Goal: Use online tool/utility: Utilize a website feature to perform a specific function

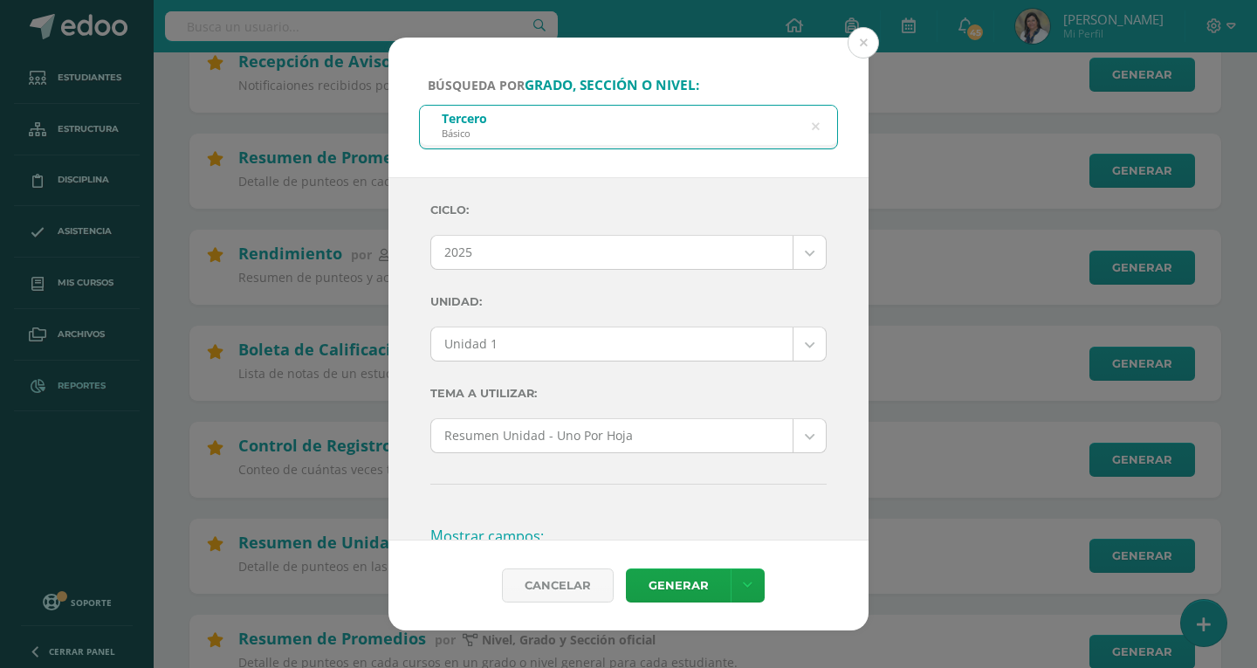
scroll to position [611, 0]
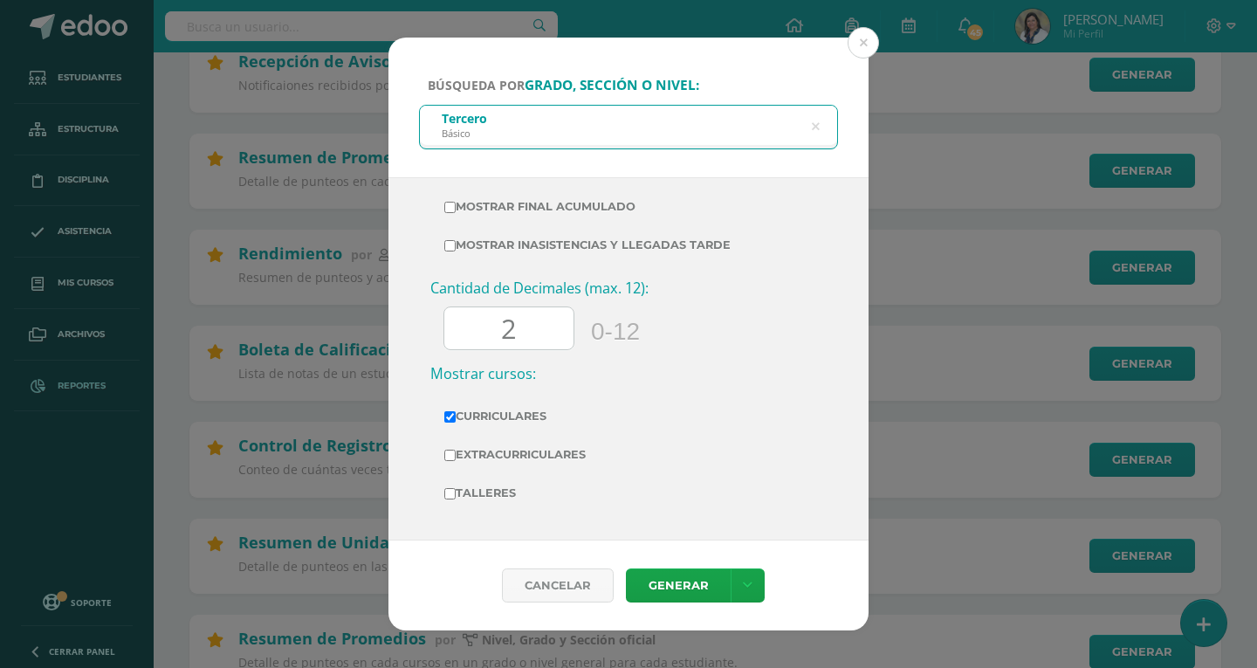
click at [531, 333] on input "2" at bounding box center [508, 328] width 129 height 43
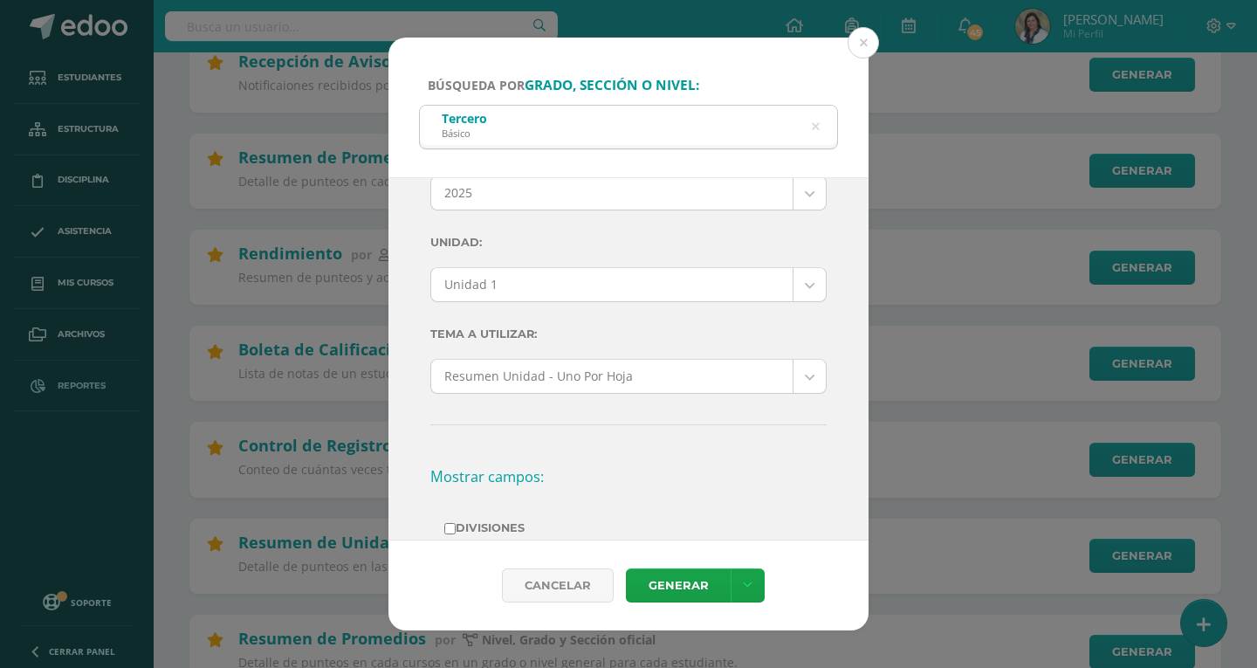
scroll to position [0, 0]
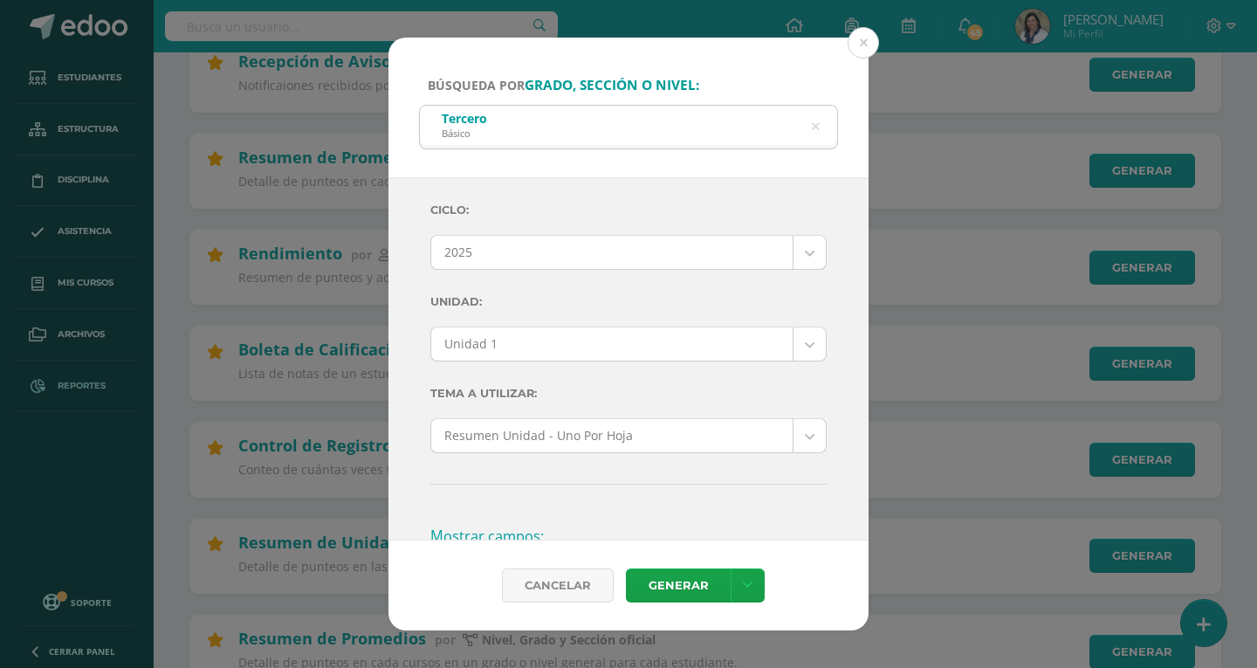
type input "0"
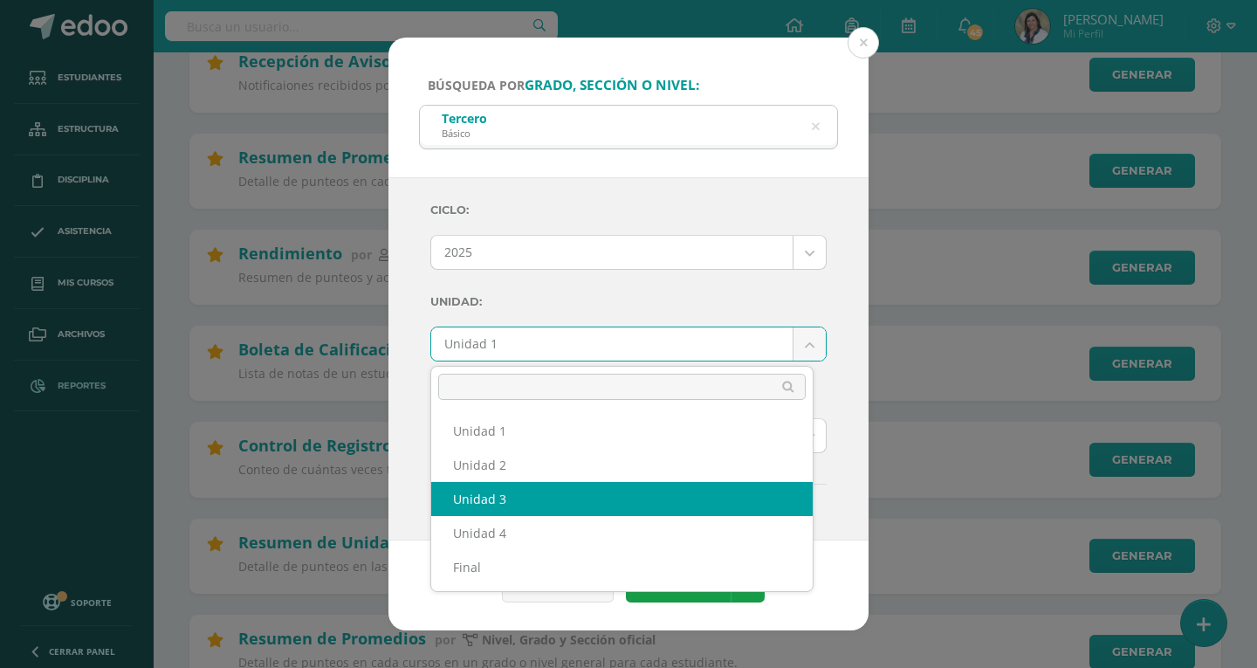
select select "Unidad 3"
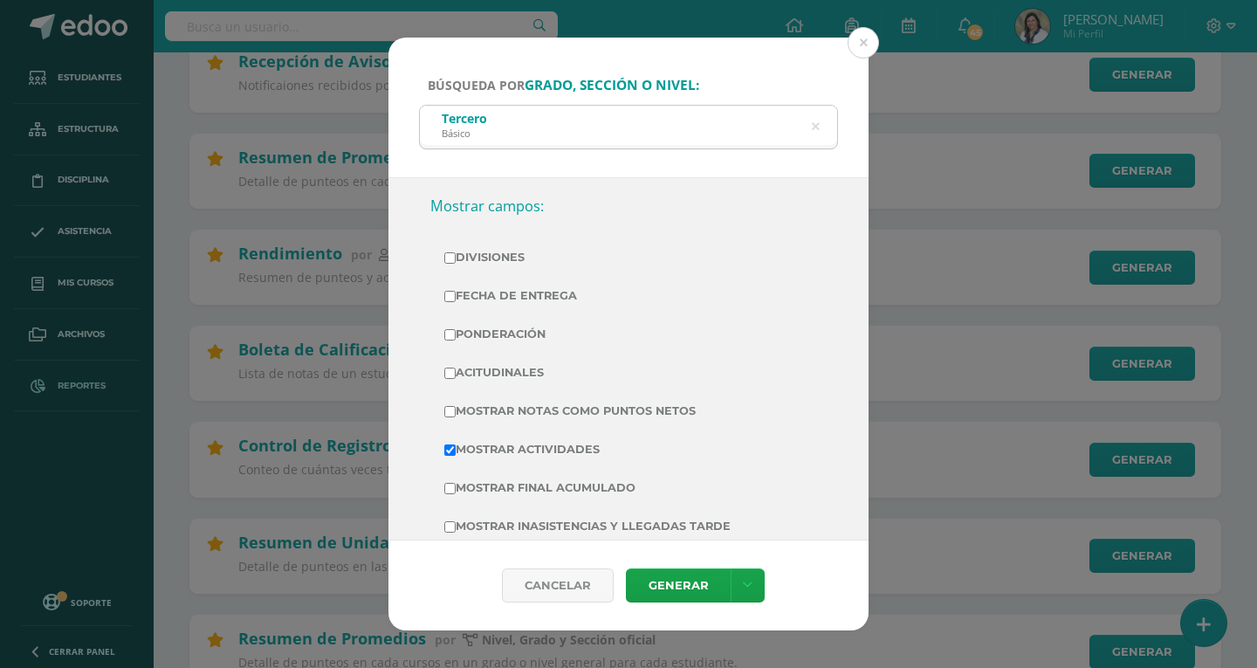
scroll to position [349, 0]
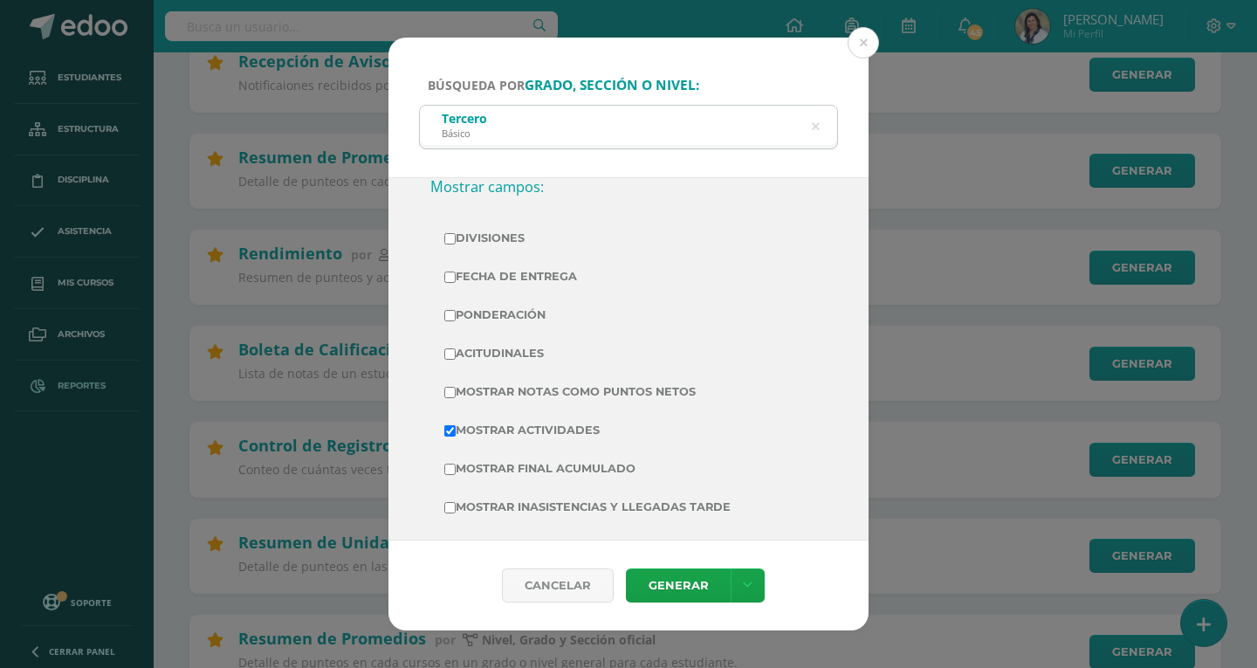
click at [450, 388] on input "Mostrar Notas Como Puntos Netos" at bounding box center [449, 392] width 11 height 11
checkbox input "true"
click at [685, 587] on link "Generar" at bounding box center [678, 585] width 105 height 34
click at [817, 129] on icon at bounding box center [816, 127] width 8 height 45
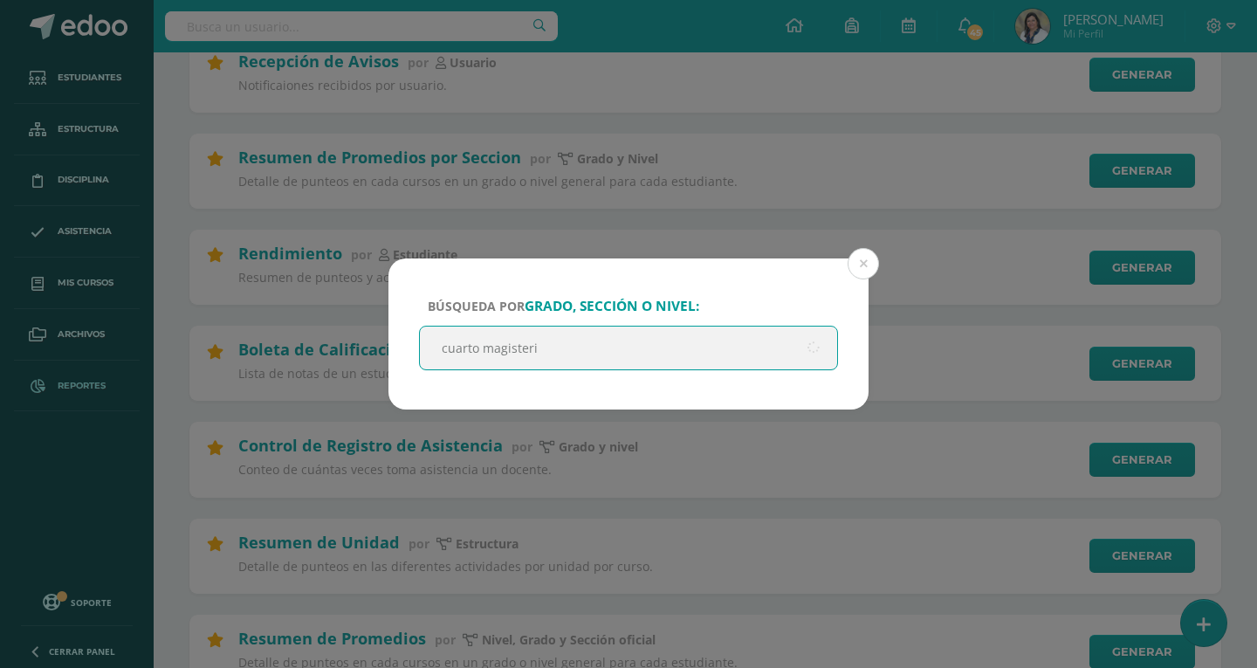
type input "cuarto magisterio"
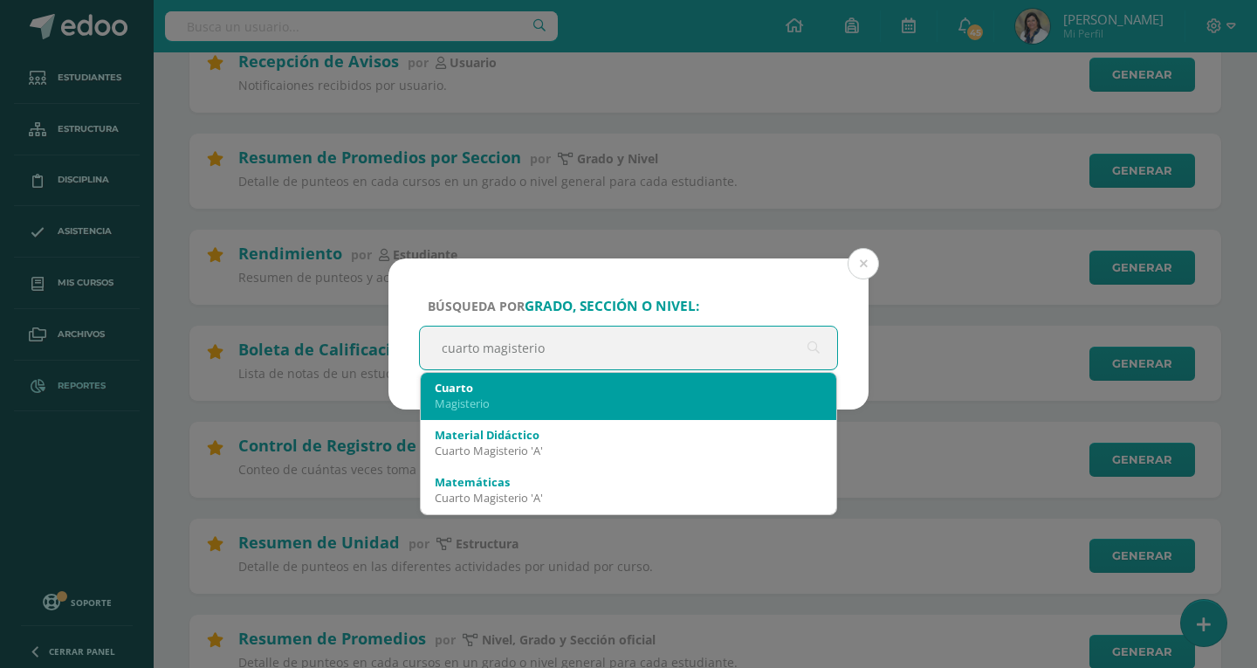
click at [451, 408] on div "Magisterio" at bounding box center [629, 403] width 388 height 16
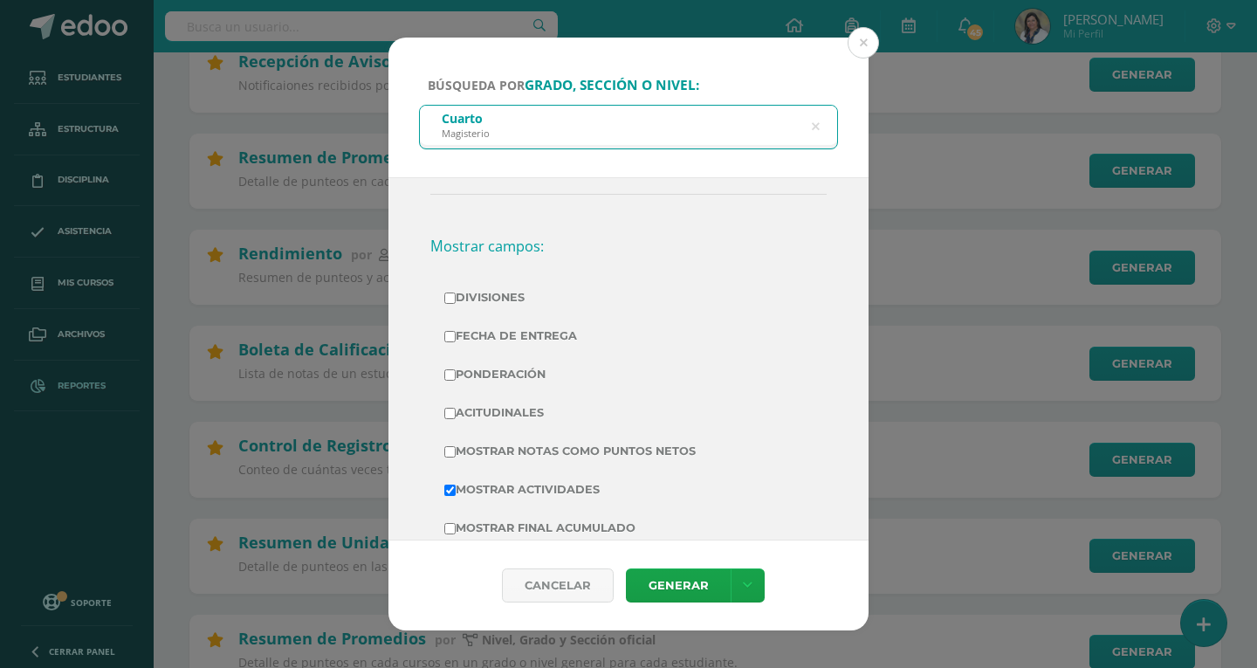
scroll to position [262, 0]
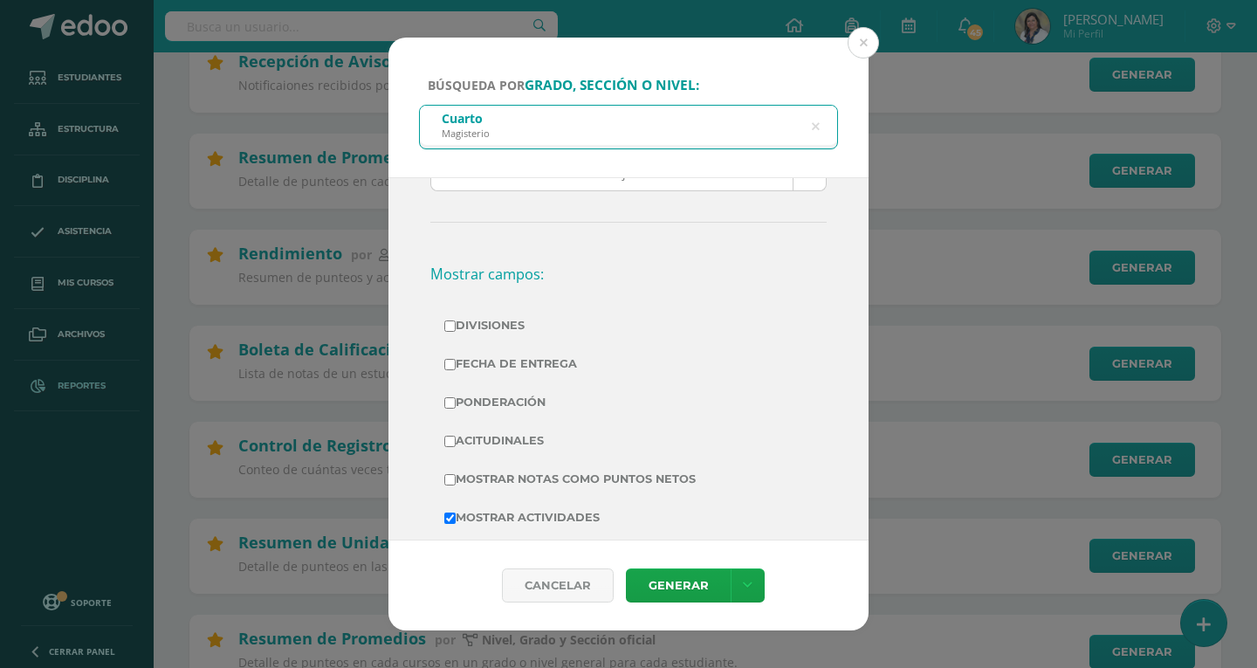
click at [450, 479] on input "Mostrar Notas Como Puntos Netos" at bounding box center [449, 479] width 11 height 11
checkbox input "true"
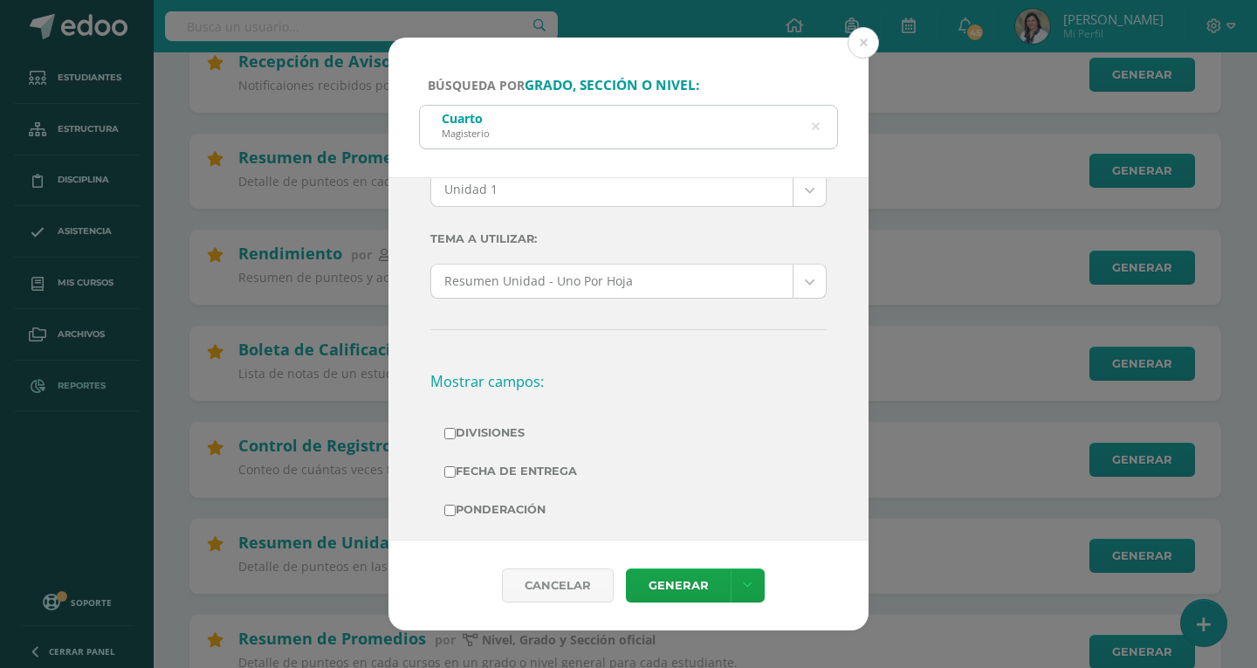
scroll to position [0, 0]
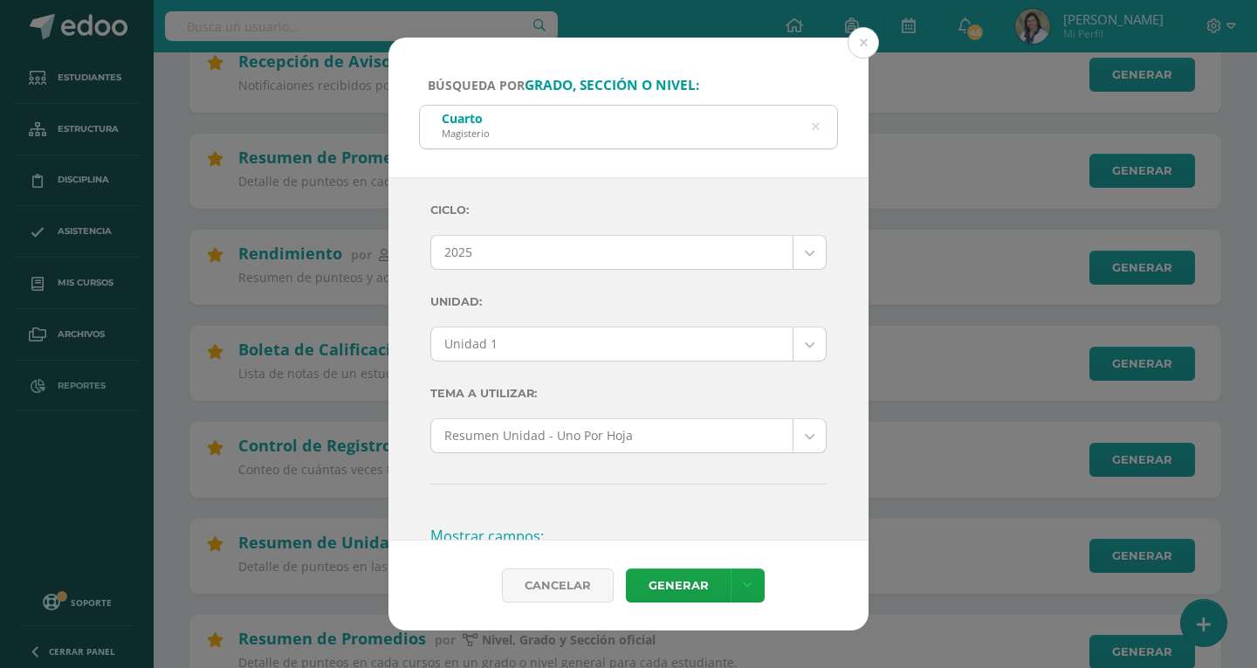
drag, startPoint x: 789, startPoint y: 342, endPoint x: 779, endPoint y: 356, distance: 17.5
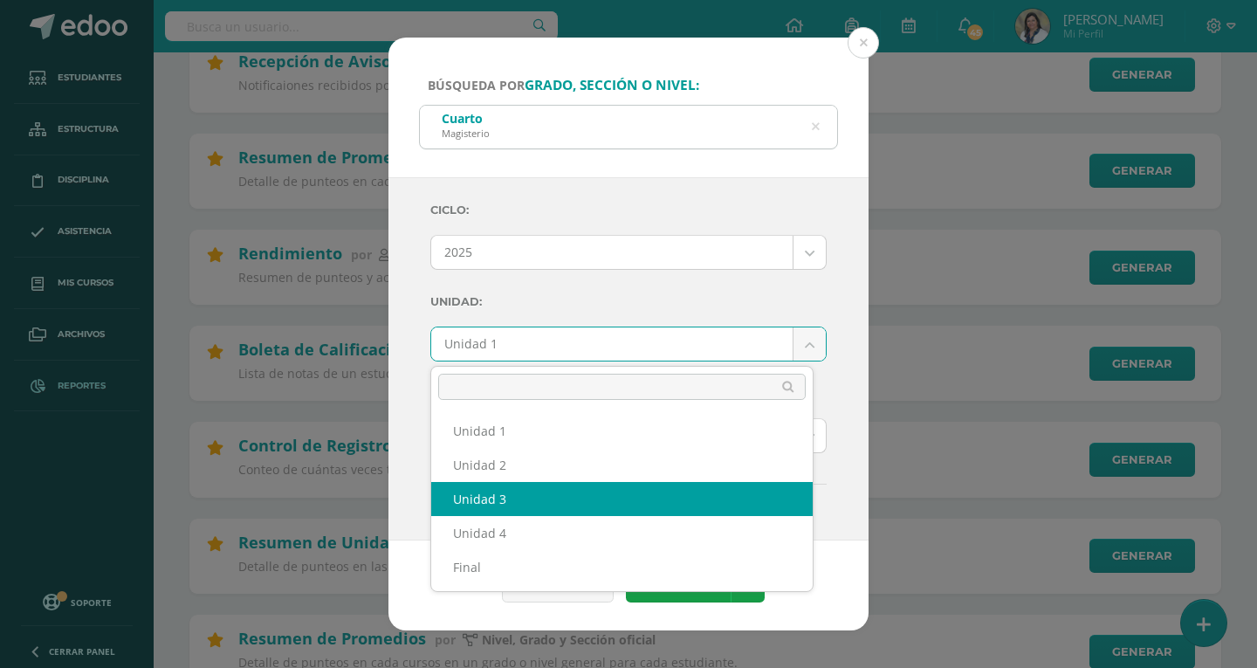
select select "Unidad 3"
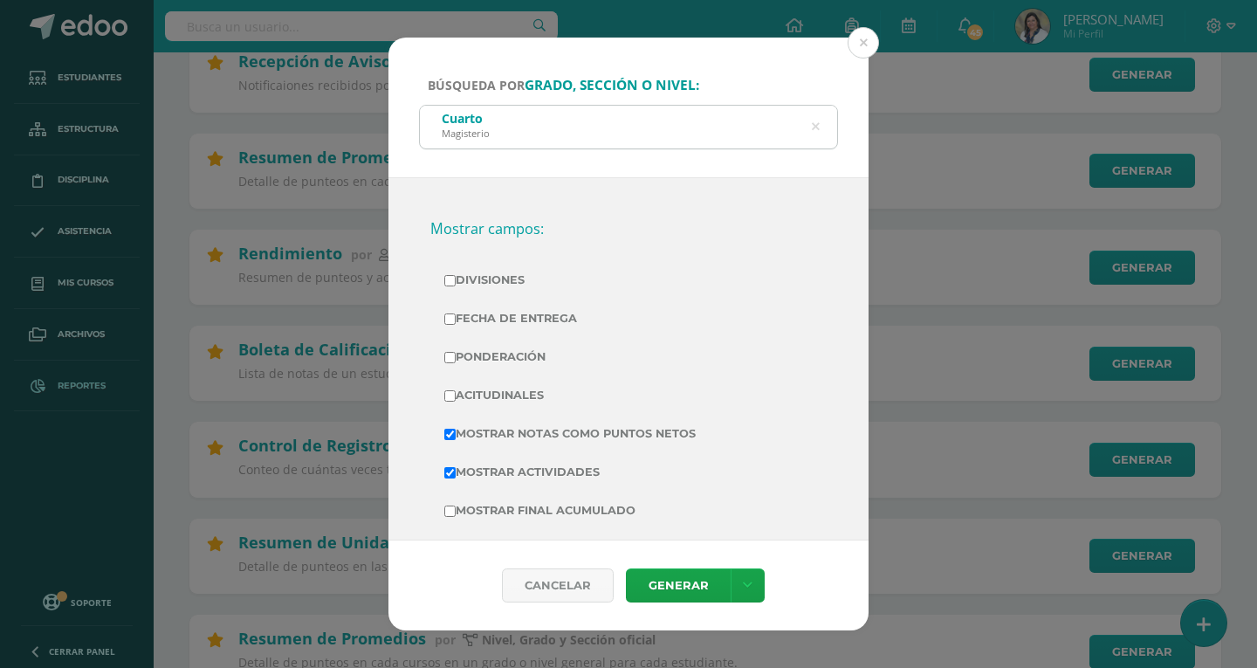
scroll to position [436, 0]
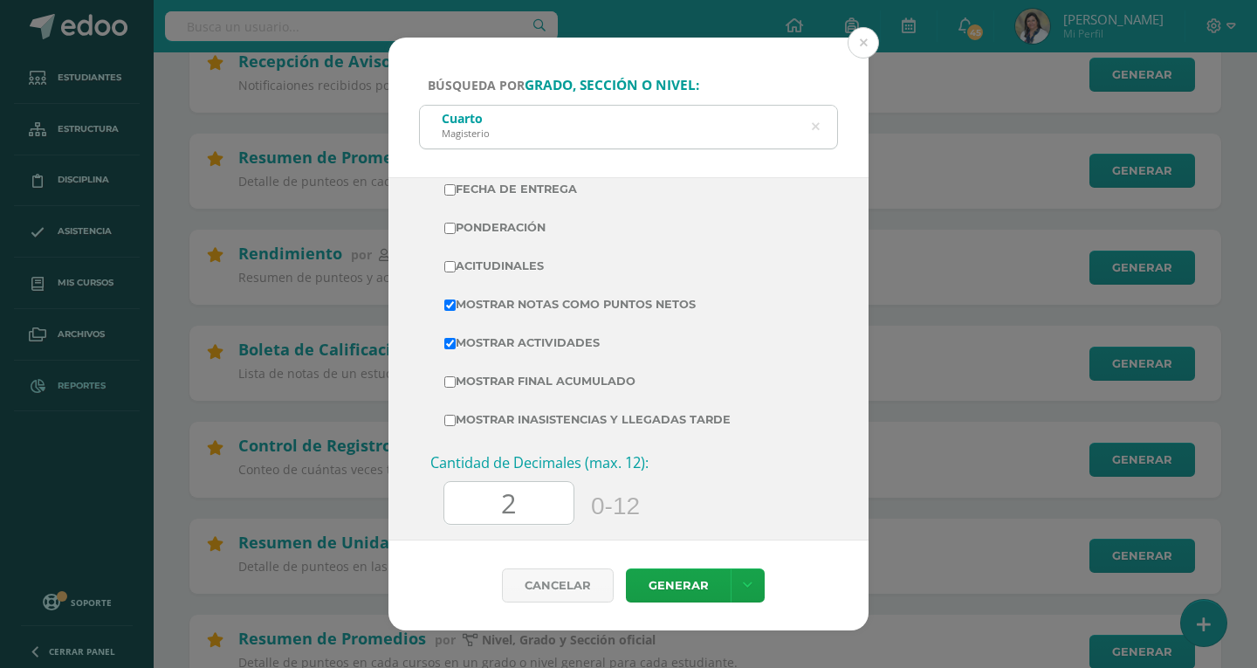
click at [521, 505] on input "2" at bounding box center [508, 503] width 129 height 43
type input "0"
click at [686, 584] on link "Generar" at bounding box center [678, 585] width 105 height 34
click at [815, 127] on icon at bounding box center [815, 126] width 37 height 37
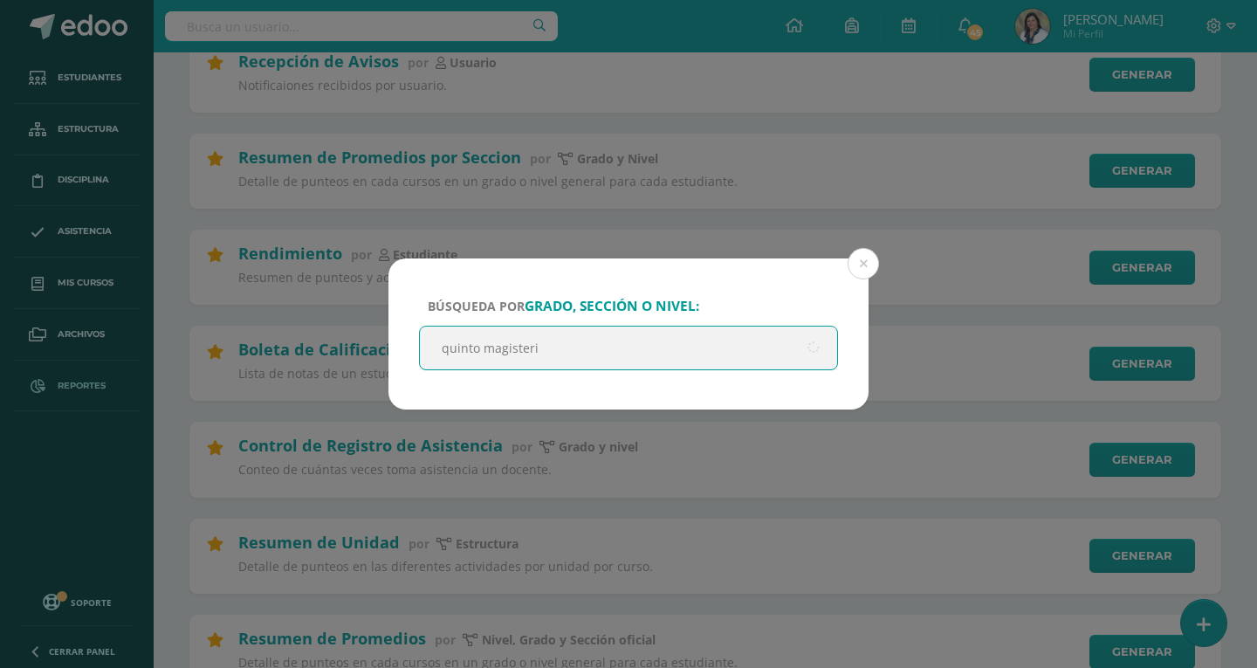
type input "quinto magisterio"
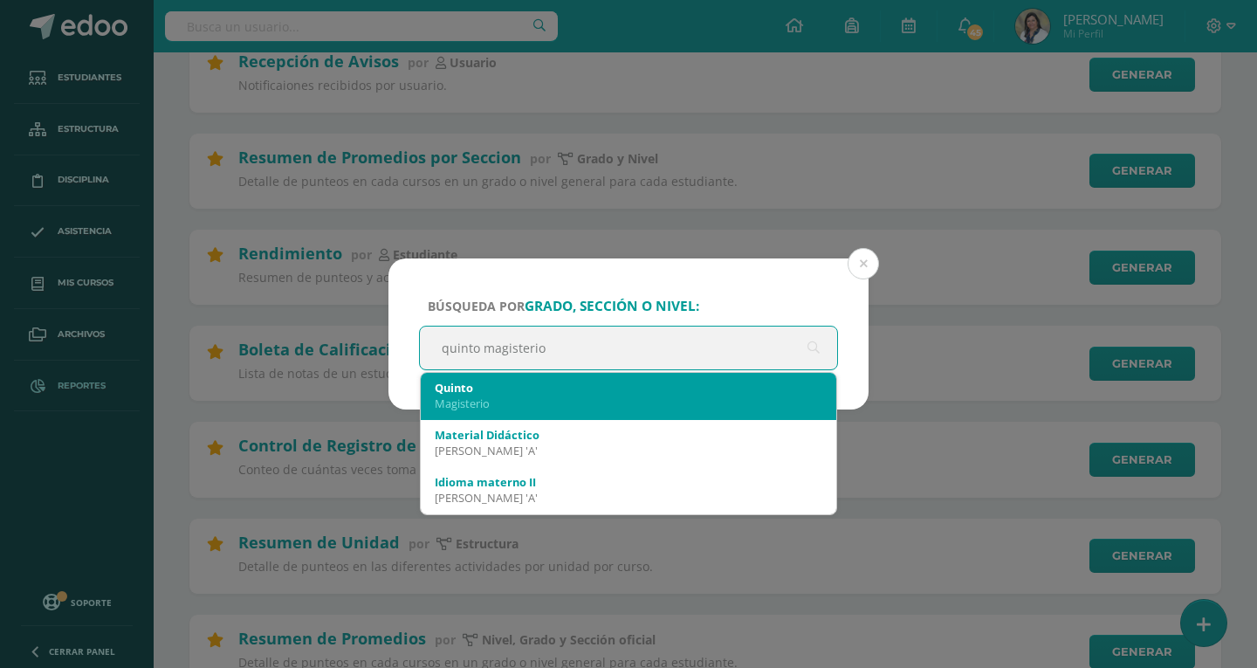
click at [506, 392] on div "Quinto" at bounding box center [629, 388] width 388 height 16
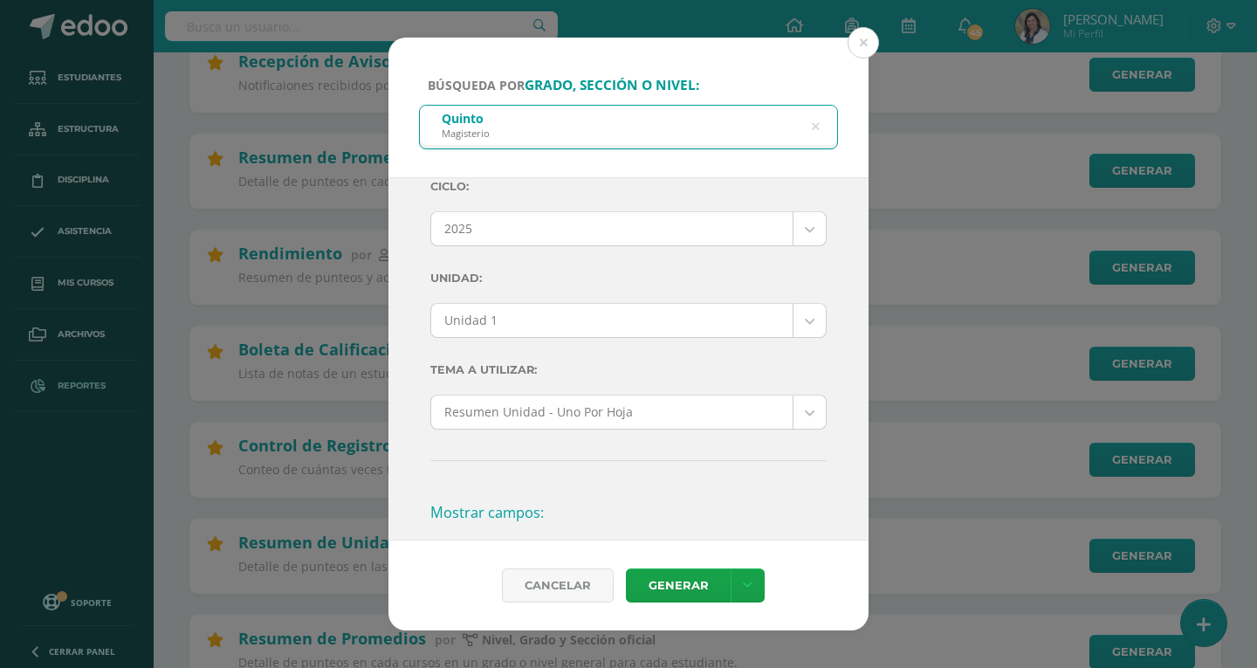
scroll to position [0, 0]
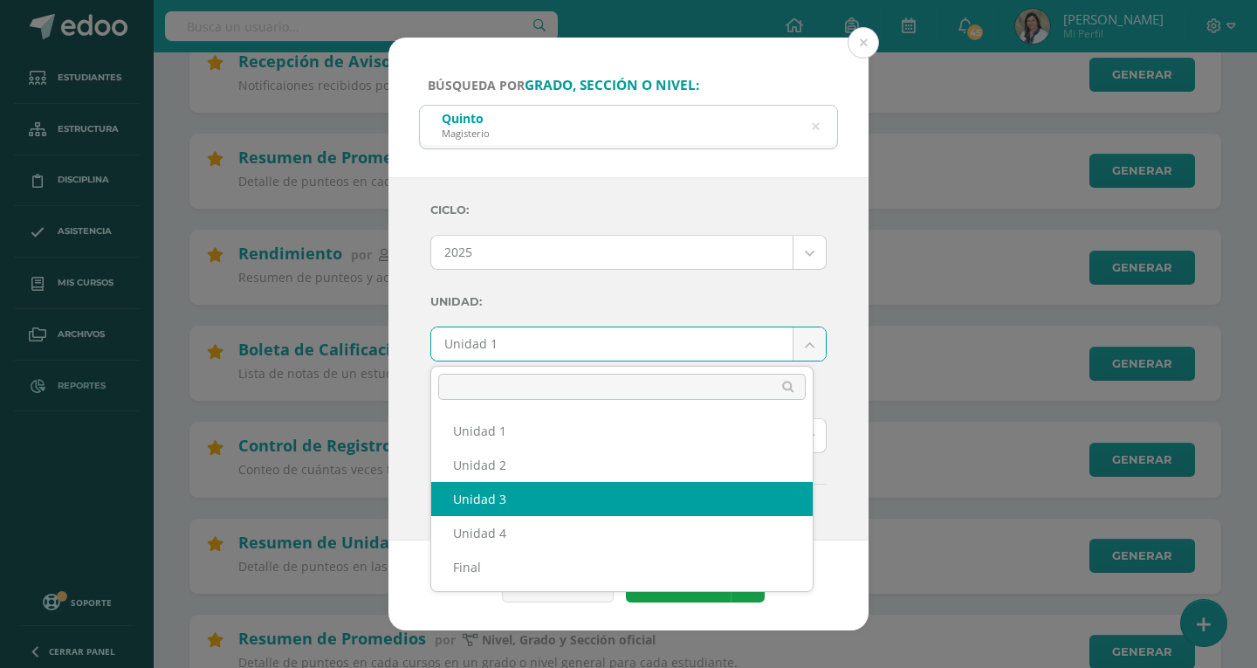
select select "Unidad 3"
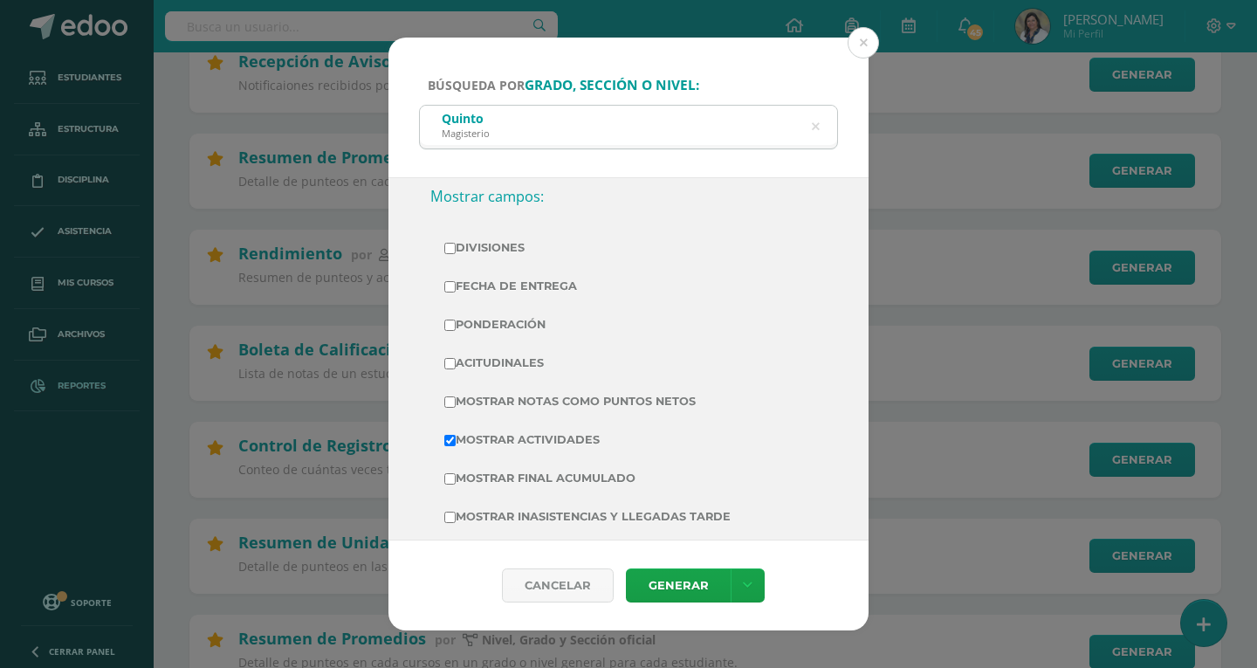
scroll to position [349, 0]
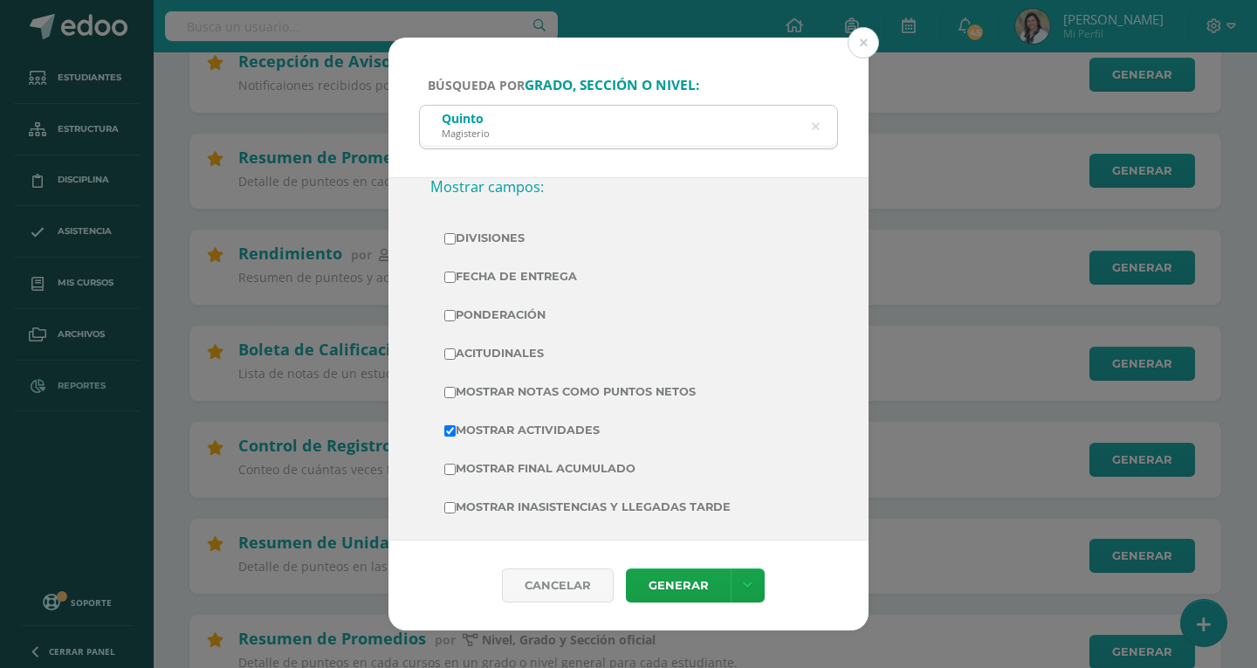
click at [450, 391] on input "Mostrar Notas Como Puntos Netos" at bounding box center [449, 392] width 11 height 11
checkbox input "true"
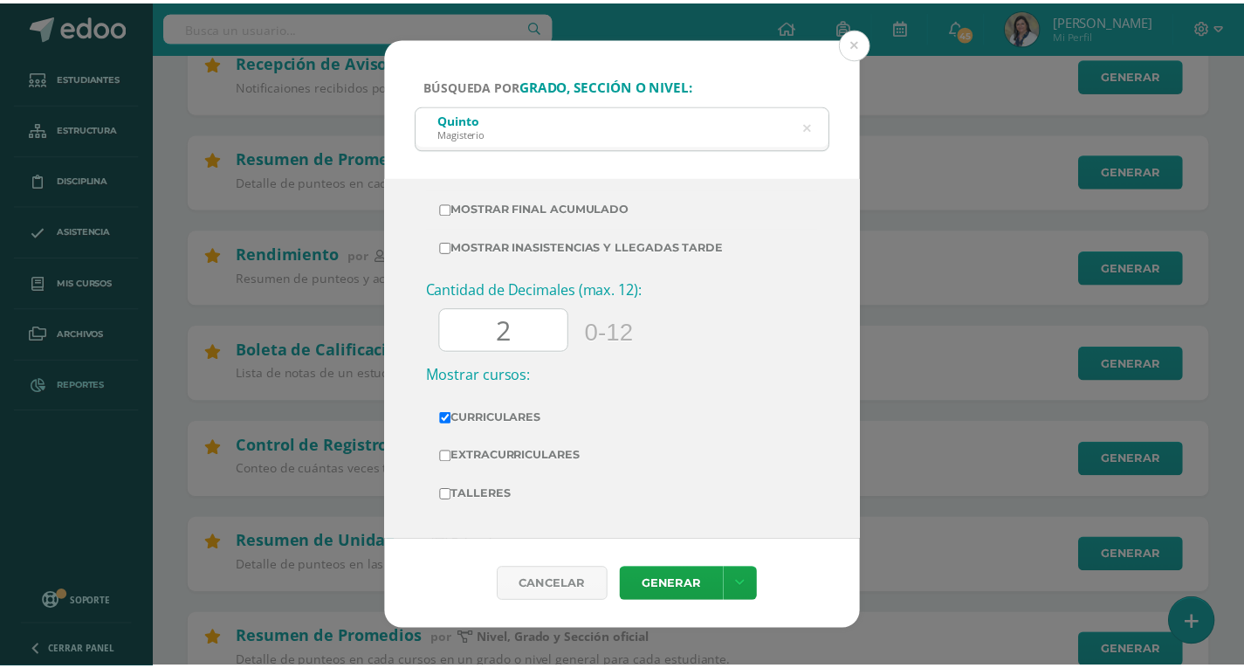
scroll to position [611, 0]
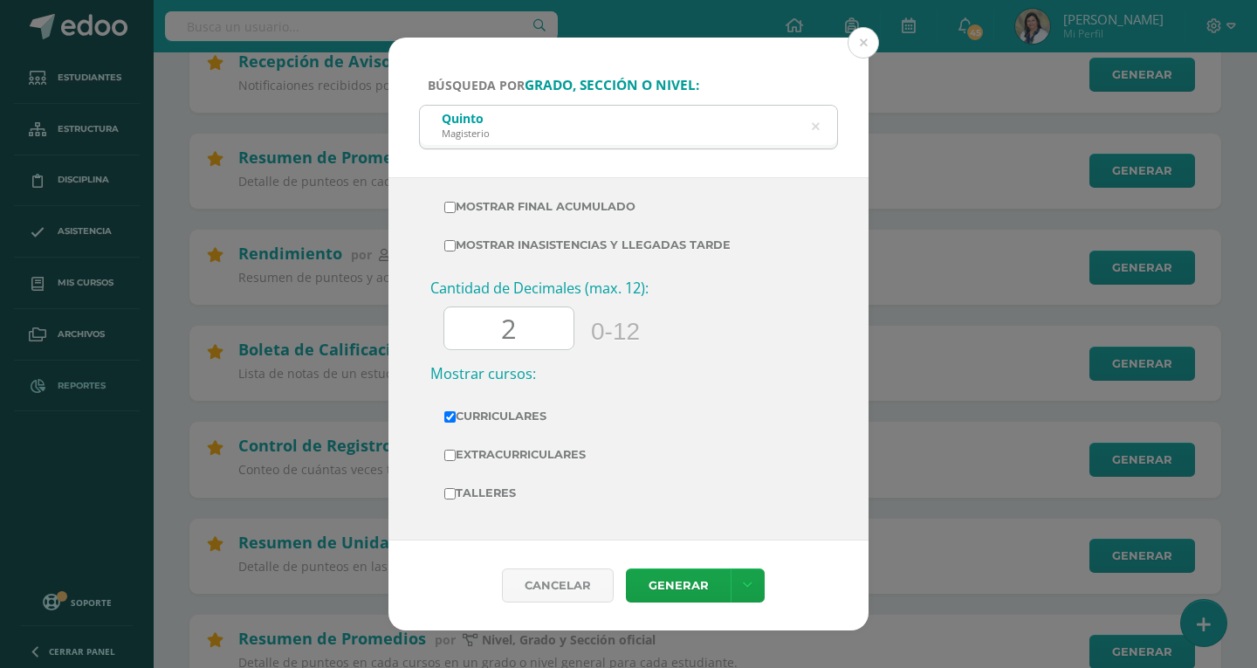
click at [532, 323] on input "2" at bounding box center [508, 328] width 129 height 43
type input "0"
click at [657, 596] on link "Generar" at bounding box center [678, 585] width 105 height 34
drag, startPoint x: 861, startPoint y: 48, endPoint x: 716, endPoint y: 82, distance: 148.9
click at [861, 48] on button at bounding box center [863, 42] width 31 height 31
